Goal: Task Accomplishment & Management: Manage account settings

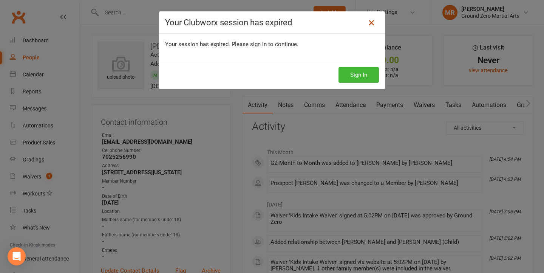
click at [373, 25] on icon at bounding box center [371, 22] width 9 height 9
click at [371, 23] on icon at bounding box center [371, 22] width 9 height 9
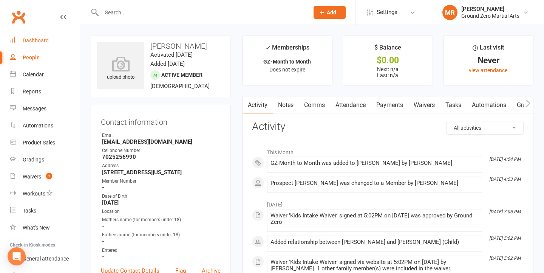
click at [45, 41] on div "Dashboard" at bounding box center [36, 40] width 26 height 6
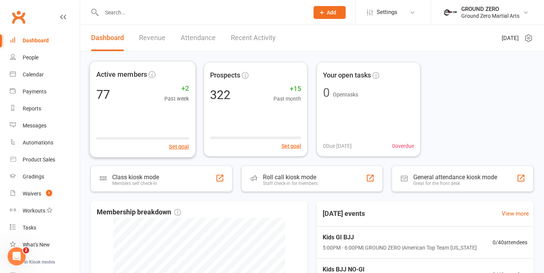
click at [157, 37] on link "Revenue" at bounding box center [152, 38] width 26 height 26
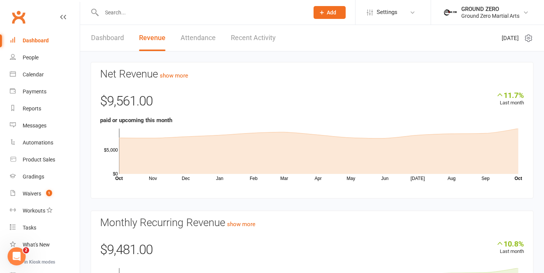
click at [45, 42] on div "Dashboard" at bounding box center [36, 40] width 26 height 6
click at [41, 89] on div "Payments" at bounding box center [35, 91] width 24 height 6
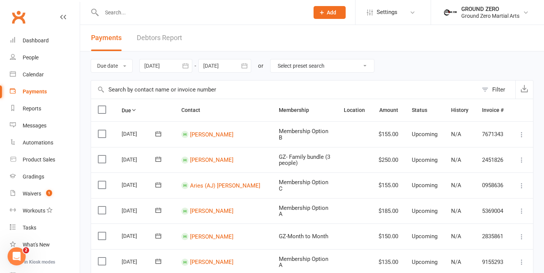
click at [191, 65] on button "button" at bounding box center [186, 66] width 14 height 14
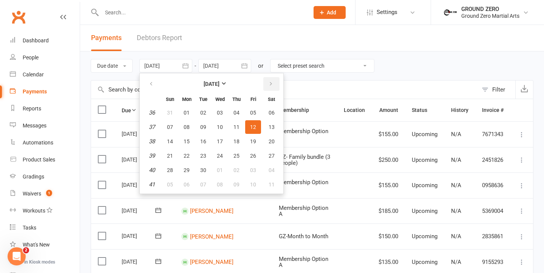
click at [276, 85] on button "button" at bounding box center [272, 84] width 16 height 14
click at [206, 143] on span "14" at bounding box center [203, 141] width 6 height 6
type input "[DATE]"
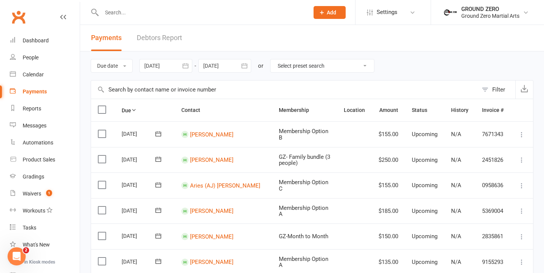
click at [215, 68] on div at bounding box center [225, 66] width 53 height 14
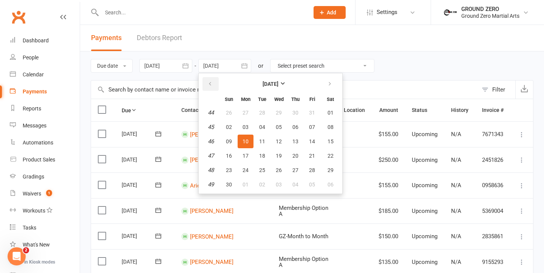
click at [211, 84] on icon "button" at bounding box center [210, 84] width 5 height 6
click at [310, 171] on span "31" at bounding box center [312, 170] width 6 height 6
type input "[DATE]"
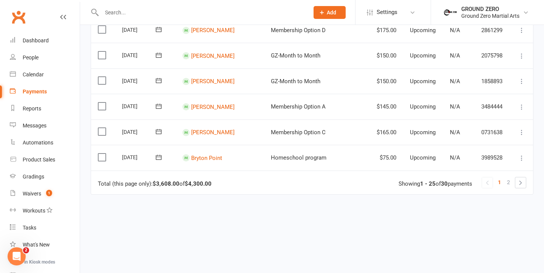
scroll to position [577, 0]
